Goal: Information Seeking & Learning: Learn about a topic

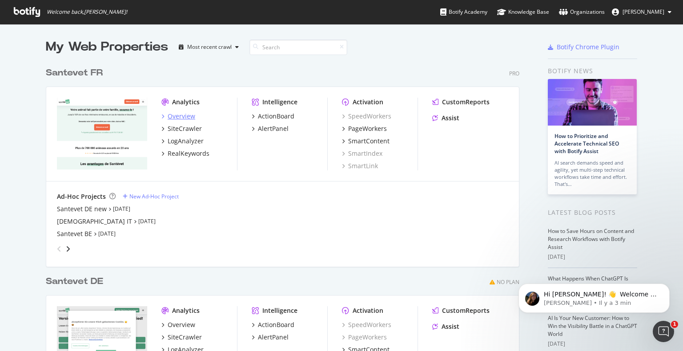
click at [178, 114] on div "Overview" at bounding box center [182, 116] width 28 height 9
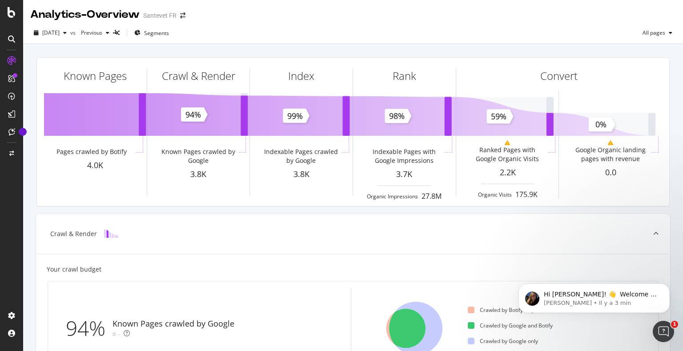
click at [466, 211] on div "Known Pages Pages crawled by Botify 4.0K Crawl & Render Known Pages crawled by …" at bounding box center [352, 132] width 643 height 164
